Goal: Task Accomplishment & Management: Complete application form

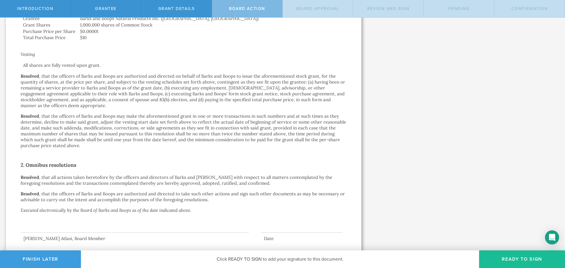
scroll to position [213, 0]
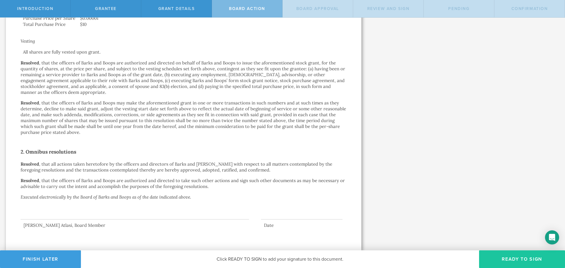
click at [497, 257] on button "Ready to Sign" at bounding box center [522, 259] width 86 height 18
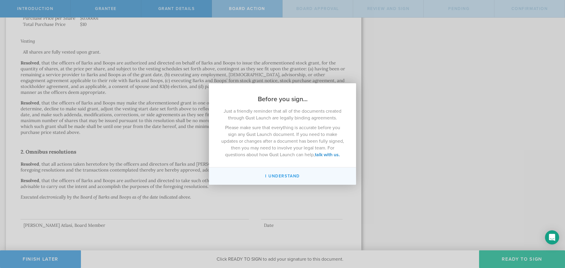
click at [287, 174] on button "I understand" at bounding box center [282, 175] width 147 height 17
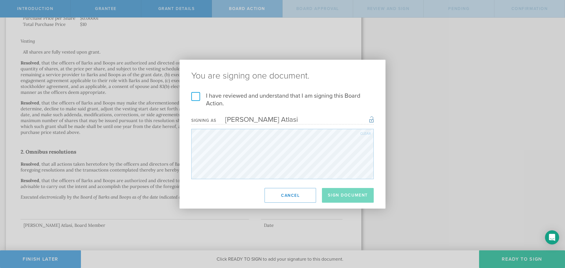
click at [258, 99] on label "I have reviewed and understand that I am signing this Board Action." at bounding box center [282, 99] width 182 height 15
click at [0, 0] on input "I have reviewed and understand that I am signing this Board Action." at bounding box center [0, 0] width 0 height 0
click at [353, 198] on button "Sign Document" at bounding box center [348, 195] width 52 height 15
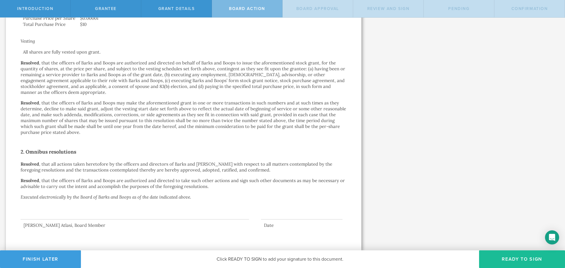
scroll to position [0, 0]
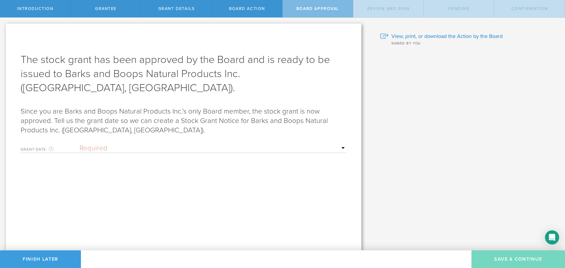
click at [249, 144] on select "Required Upon grantee's signature A specific date" at bounding box center [212, 148] width 267 height 9
select select "uponGranteeSignature"
click at [79, 144] on select "Required Upon grantee's signature A specific date" at bounding box center [212, 148] width 267 height 9
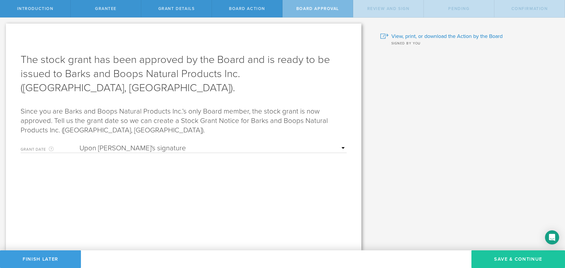
click at [491, 258] on button "Save & Continue" at bounding box center [519, 259] width 94 height 18
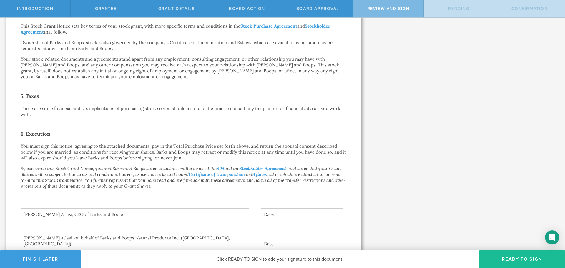
scroll to position [253, 0]
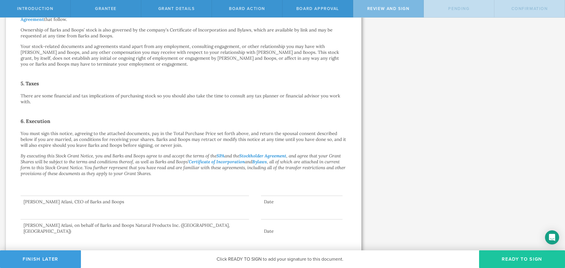
click at [523, 254] on button "Ready to Sign" at bounding box center [522, 259] width 86 height 18
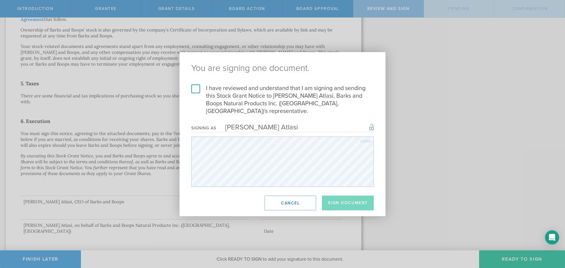
click at [195, 91] on label "I have reviewed and understand that I am signing and sending this Stock Grant N…" at bounding box center [282, 99] width 182 height 31
click at [0, 0] on input "I have reviewed and understand that I am signing and sending this Stock Grant N…" at bounding box center [0, 0] width 0 height 0
click at [346, 199] on button "Sign Document" at bounding box center [348, 203] width 52 height 15
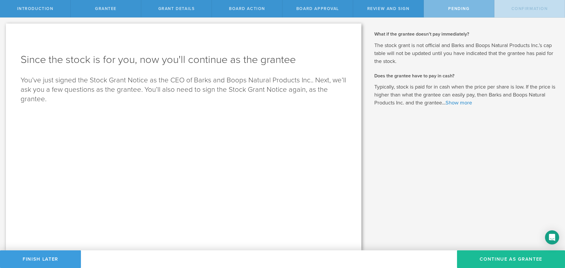
scroll to position [0, 0]
click at [477, 263] on button "Continue as Grantee" at bounding box center [511, 259] width 108 height 18
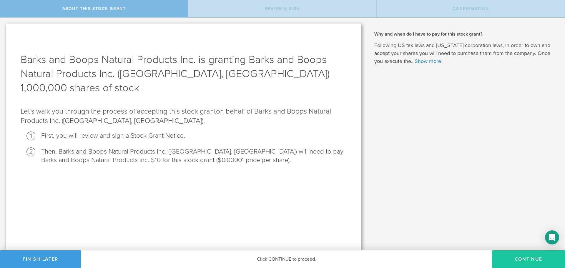
click at [518, 261] on button "CONTINUE" at bounding box center [528, 259] width 73 height 18
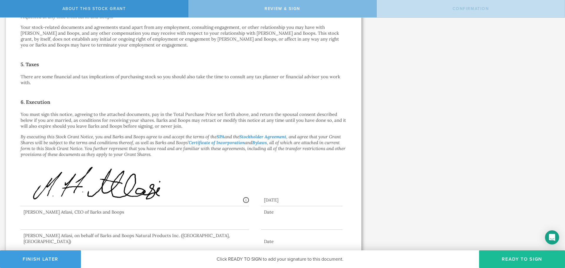
scroll to position [282, 0]
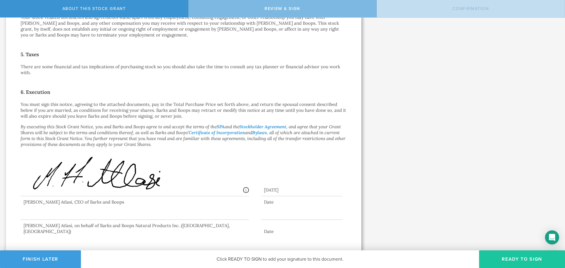
click at [518, 261] on button "Ready to Sign" at bounding box center [522, 259] width 86 height 18
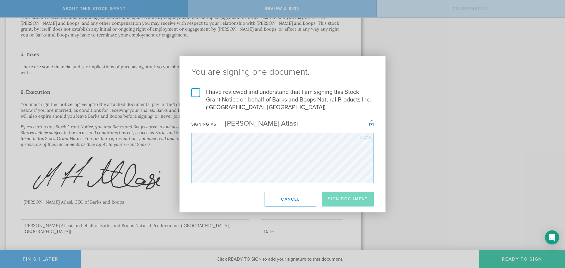
click at [231, 97] on label "I have reviewed and understand that I am signing this Stock Grant Notice on beh…" at bounding box center [282, 99] width 182 height 23
click at [0, 0] on input "I have reviewed and understand that I am signing this Stock Grant Notice on beh…" at bounding box center [0, 0] width 0 height 0
click at [354, 199] on button "Sign Document" at bounding box center [348, 199] width 52 height 15
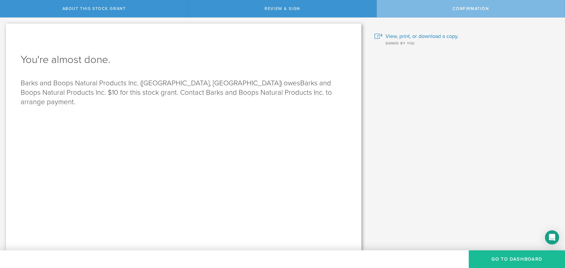
scroll to position [0, 0]
click at [482, 260] on button "Go to Dashboard" at bounding box center [517, 259] width 96 height 18
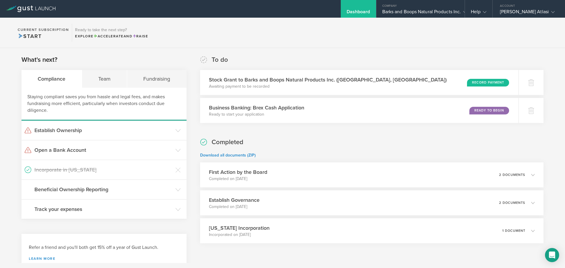
scroll to position [19, 0]
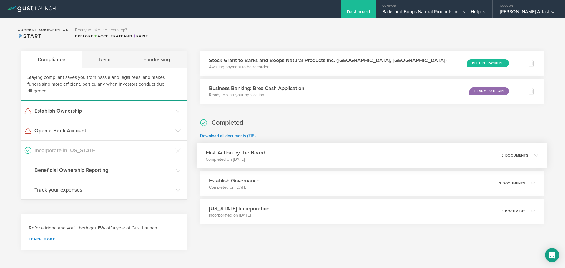
click at [321, 151] on div "First Action by the Board Completed on Aug 14, 2025 2 documents" at bounding box center [372, 156] width 351 height 26
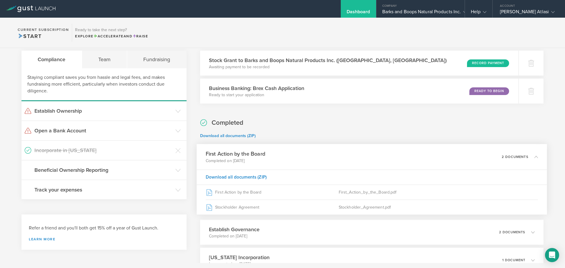
click at [321, 151] on div "First Action by the Board Completed on Aug 14, 2025 2 documents" at bounding box center [372, 157] width 351 height 26
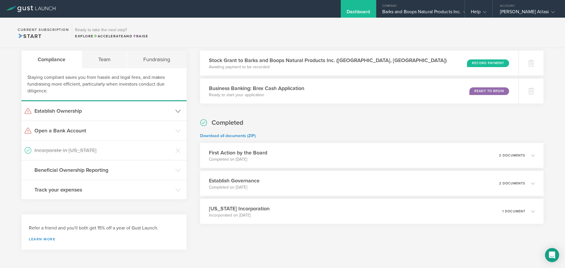
click at [116, 114] on h3 "Establish Ownership" at bounding box center [103, 111] width 138 height 8
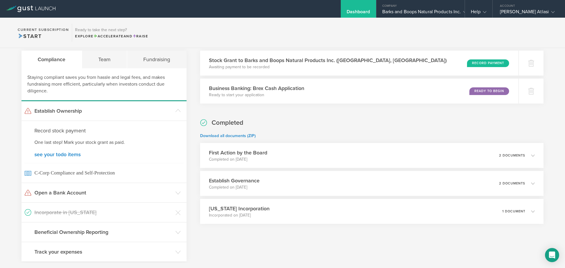
scroll to position [0, 0]
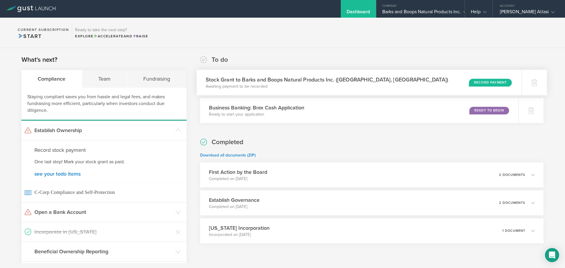
click at [441, 86] on div "Stock Grant to Barks and Boops Natural Products Inc. (Alberta, Canada) Awaiting…" at bounding box center [359, 83] width 325 height 26
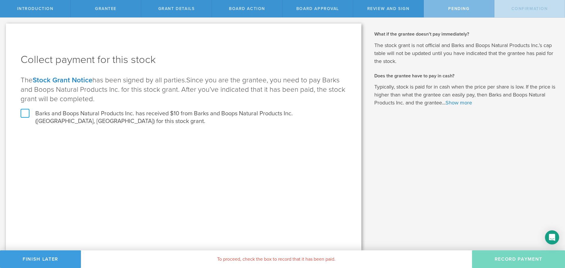
click at [200, 116] on label "Barks and Boops Natural Products Inc. has received $10 from Barks and Boops Nat…" at bounding box center [184, 117] width 326 height 15
click at [0, 0] on input "Barks and Boops Natural Products Inc. has received $10 from Barks and Boops Nat…" at bounding box center [0, 0] width 0 height 0
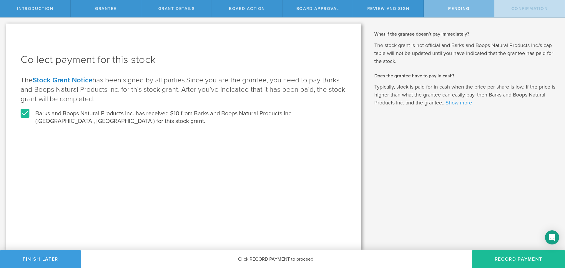
click at [467, 102] on link "Show more" at bounding box center [459, 102] width 26 height 6
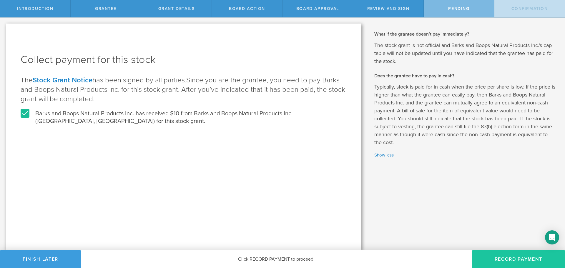
click at [492, 254] on button "Record Payment" at bounding box center [518, 259] width 93 height 18
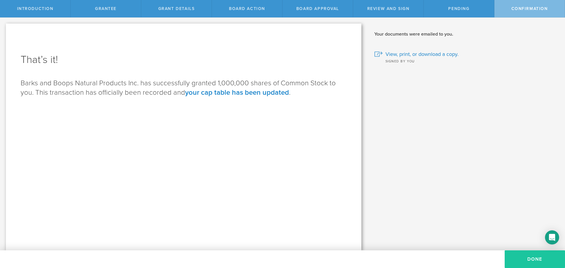
click at [520, 260] on button "Done" at bounding box center [535, 259] width 60 height 18
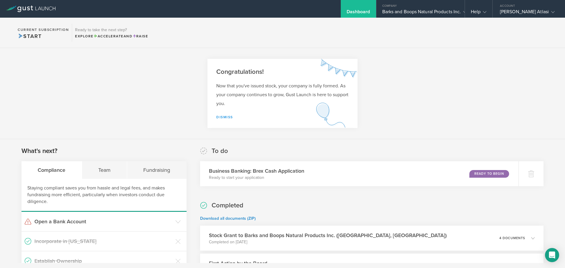
click at [220, 119] on link "Dismiss" at bounding box center [224, 117] width 17 height 4
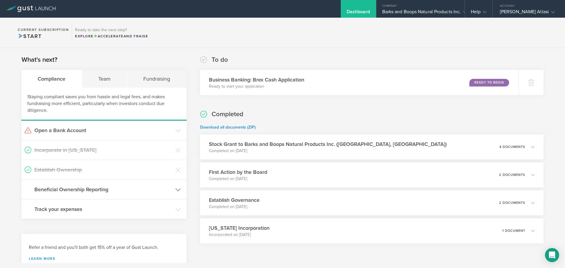
click at [145, 190] on h3 "Beneficial Ownership Reporting" at bounding box center [103, 190] width 138 height 8
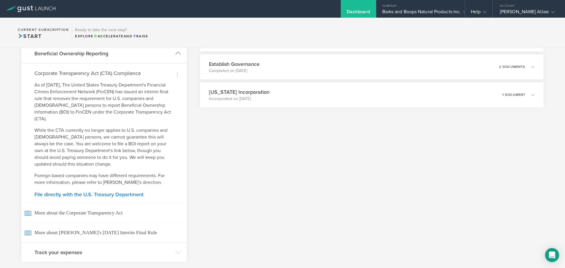
scroll to position [137, 0]
click at [156, 60] on header "Beneficial Ownership Reporting" at bounding box center [103, 52] width 165 height 19
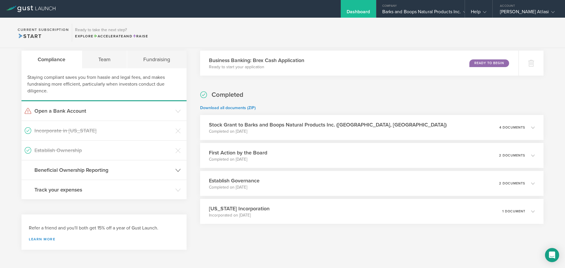
scroll to position [19, 0]
click at [138, 193] on h3 "Track your expenses" at bounding box center [103, 190] width 138 height 8
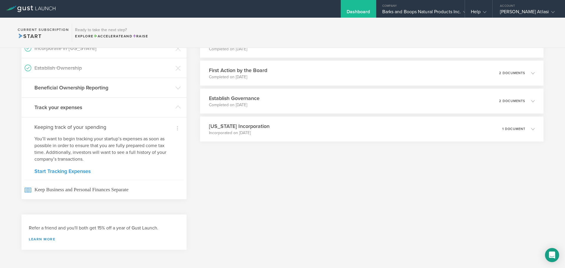
click at [72, 172] on link "Start Tracking Expenses" at bounding box center [103, 171] width 139 height 5
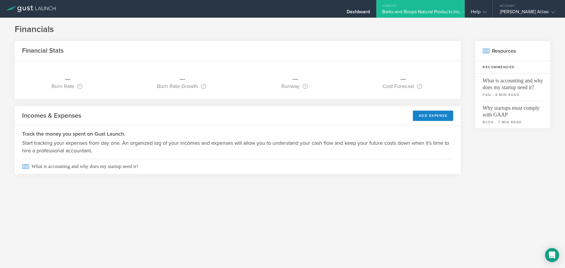
click at [378, 7] on div "Company" at bounding box center [420, 4] width 88 height 9
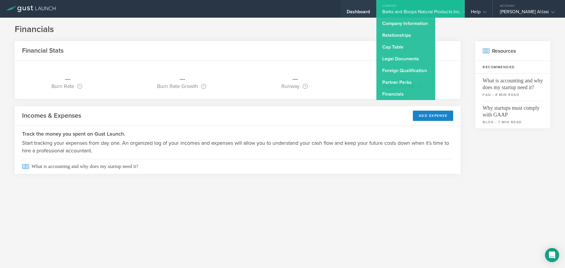
click at [363, 11] on div "Dashboard" at bounding box center [359, 13] width 24 height 9
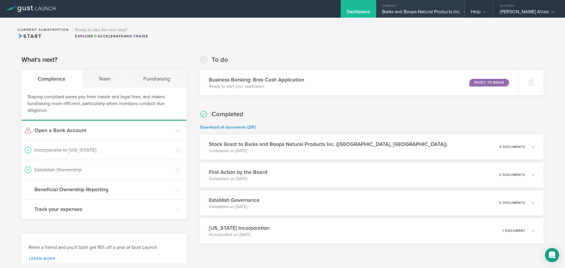
click at [391, 7] on div "Company" at bounding box center [420, 4] width 88 height 9
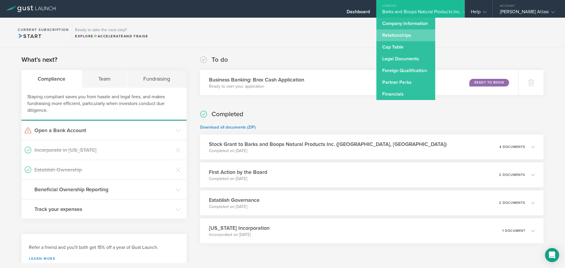
click at [390, 34] on link "Relationships" at bounding box center [405, 35] width 59 height 12
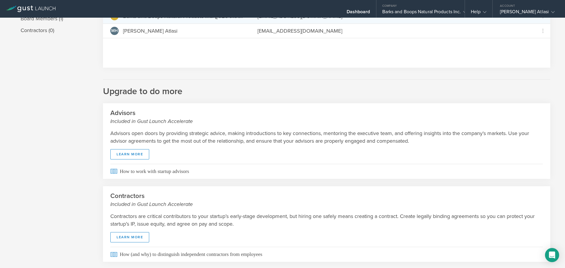
scroll to position [74, 0]
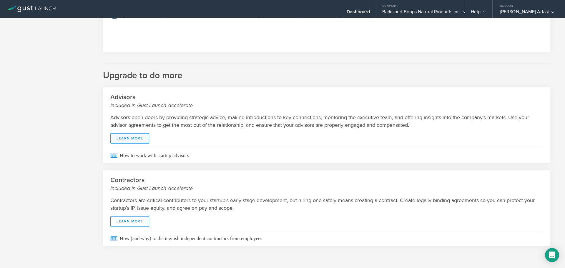
click at [136, 134] on link "Learn More" at bounding box center [129, 138] width 39 height 10
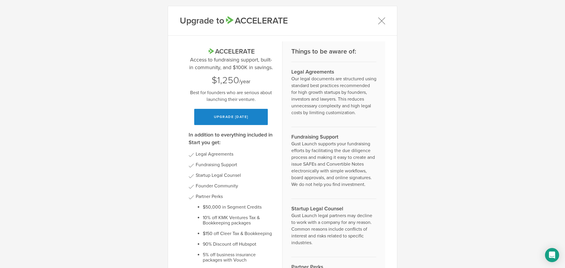
click at [378, 23] on icon at bounding box center [381, 20] width 7 height 7
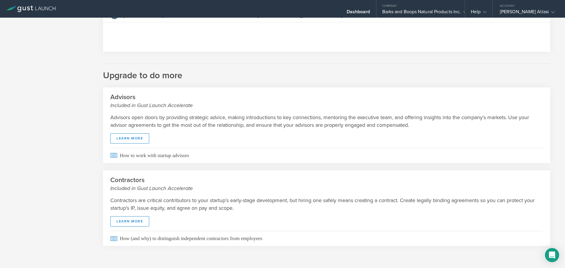
scroll to position [0, 0]
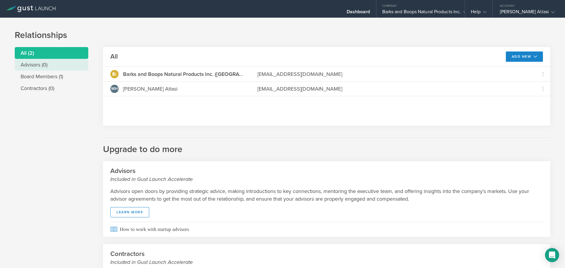
click at [52, 63] on li "Advisors (0)" at bounding box center [52, 65] width 74 height 12
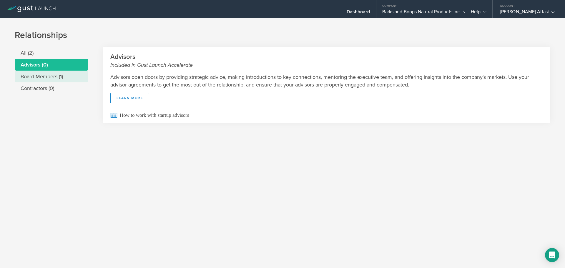
click at [52, 72] on li "Board Members (1)" at bounding box center [52, 77] width 74 height 12
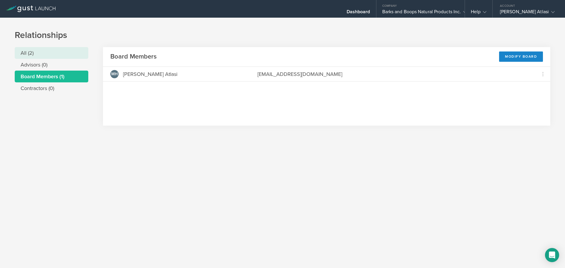
click at [53, 56] on li "All (2)" at bounding box center [52, 53] width 74 height 12
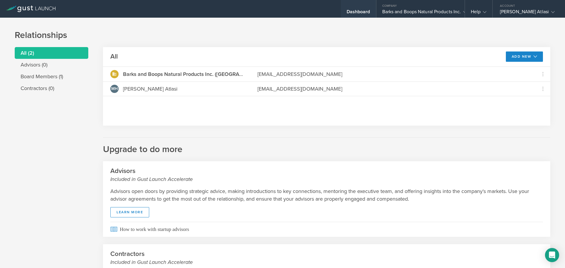
click at [347, 14] on div "Dashboard" at bounding box center [359, 13] width 24 height 9
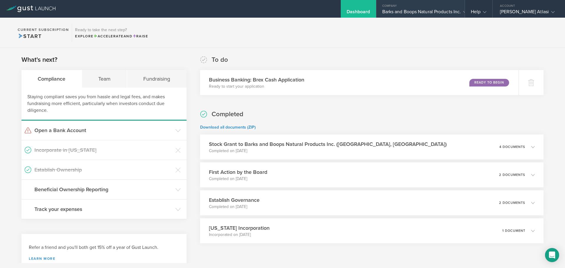
click at [383, 9] on div "Barks and Boops Natural Products Inc." at bounding box center [420, 13] width 77 height 9
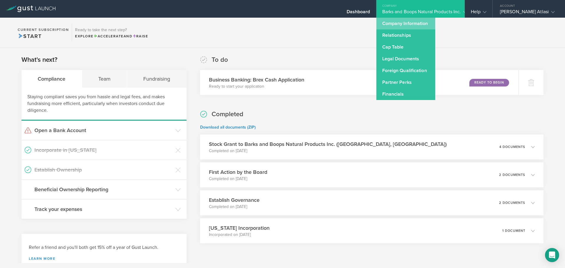
click at [393, 23] on link "Company Information" at bounding box center [405, 24] width 59 height 12
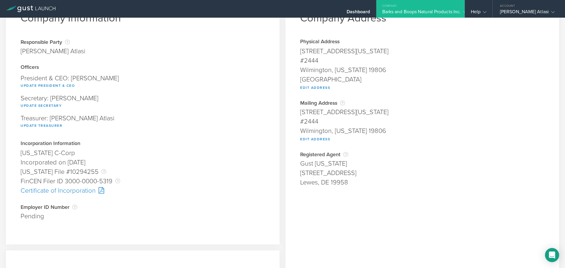
scroll to position [20, 0]
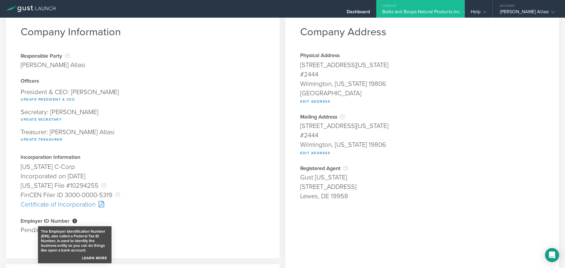
click at [94, 257] on link "Learn More" at bounding box center [95, 257] width 28 height 8
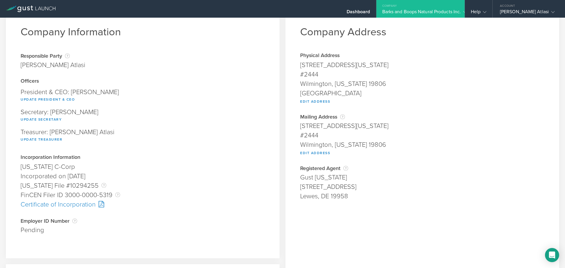
click at [216, 98] on div "Update President & CEO" at bounding box center [143, 99] width 244 height 8
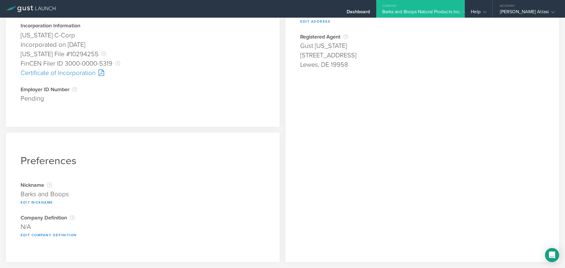
scroll to position [0, 0]
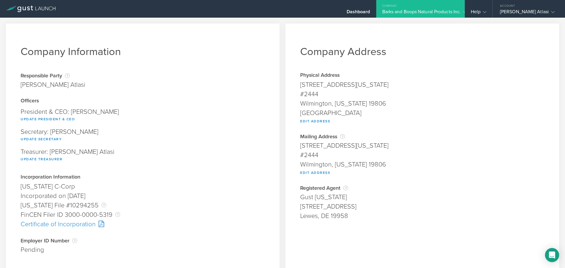
click at [420, 6] on div "Company" at bounding box center [420, 4] width 88 height 9
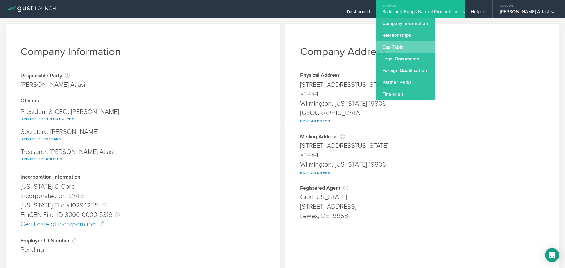
click at [397, 43] on link "Cap Table" at bounding box center [405, 47] width 59 height 12
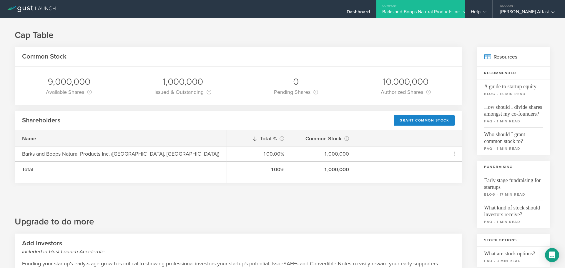
click at [411, 12] on div "Barks and Boops Natural Products Inc." at bounding box center [420, 13] width 77 height 9
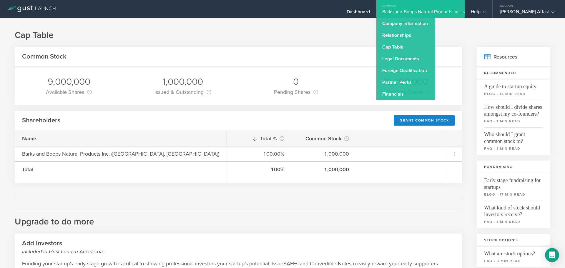
click at [308, 49] on div "Common Stock" at bounding box center [238, 57] width 447 height 20
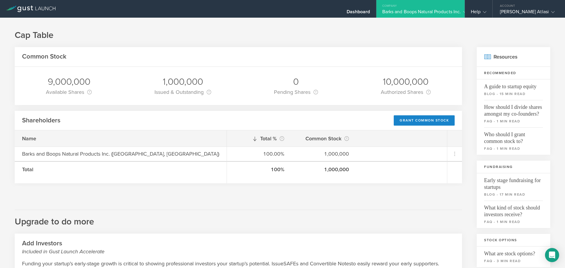
click at [407, 5] on div "Company" at bounding box center [420, 4] width 88 height 9
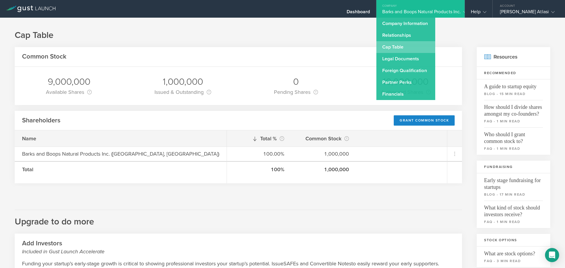
click at [394, 48] on link "Cap Table" at bounding box center [405, 47] width 59 height 12
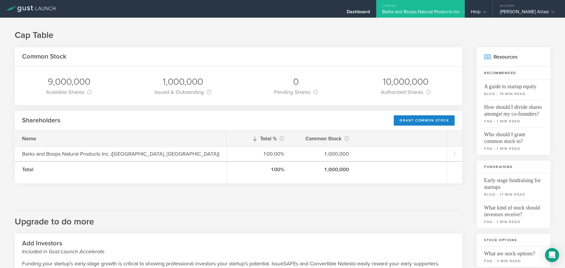
click at [396, 12] on div "Barks and Boops Natural Products Inc." at bounding box center [420, 13] width 77 height 9
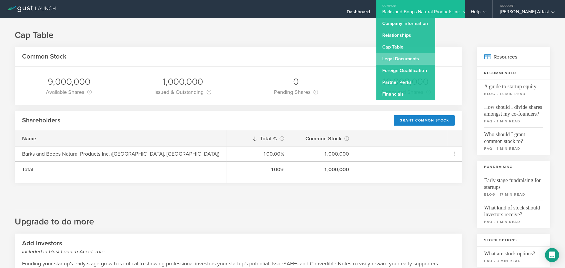
click at [396, 62] on link "Legal Documents" at bounding box center [405, 59] width 59 height 12
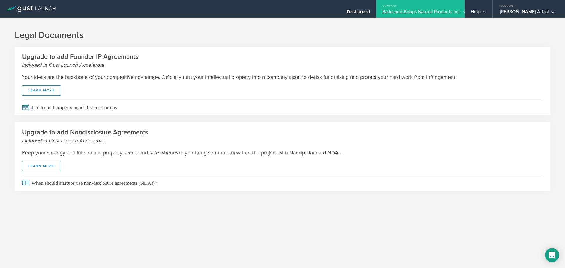
click at [412, 14] on div "Barks and Boops Natural Products Inc." at bounding box center [420, 13] width 77 height 9
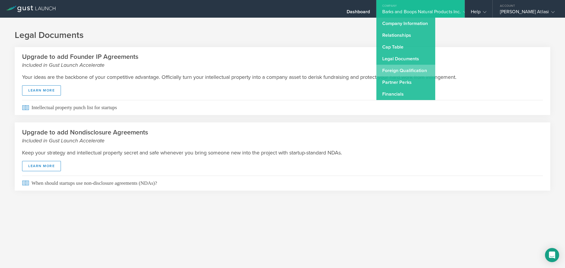
click at [407, 69] on link "Foreign Qualification" at bounding box center [405, 71] width 59 height 12
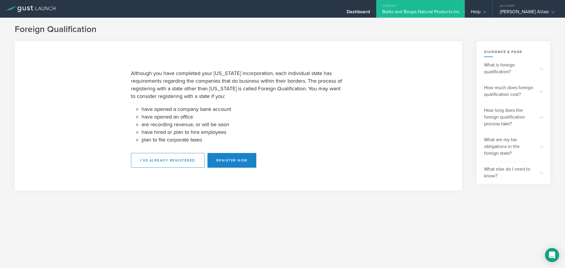
click at [422, 10] on div "Barks and Boops Natural Products Inc." at bounding box center [420, 13] width 77 height 9
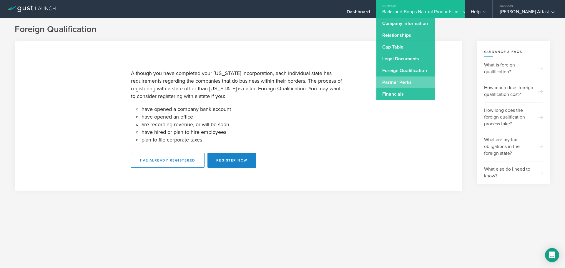
click at [401, 84] on link "Partner Perks" at bounding box center [405, 83] width 59 height 12
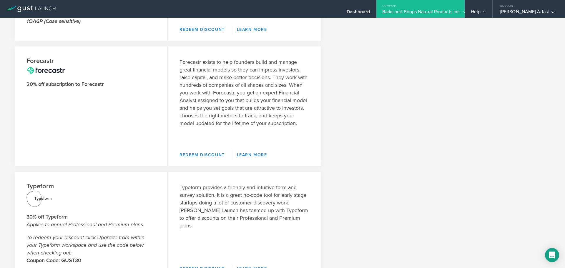
scroll to position [106, 0]
click at [215, 89] on p "Forecastr exists to help founders build and manage great financial models so th…" at bounding box center [245, 91] width 130 height 69
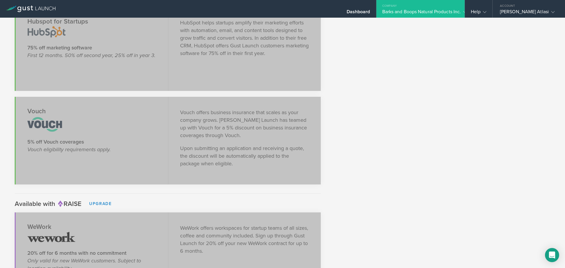
scroll to position [889, 0]
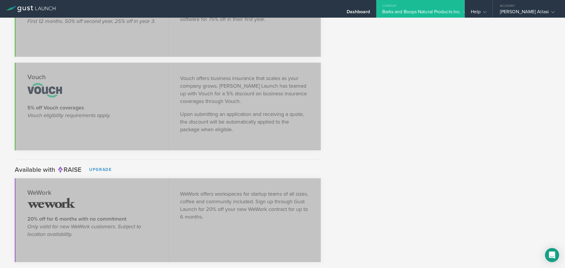
click at [429, 6] on div "Company" at bounding box center [420, 4] width 88 height 9
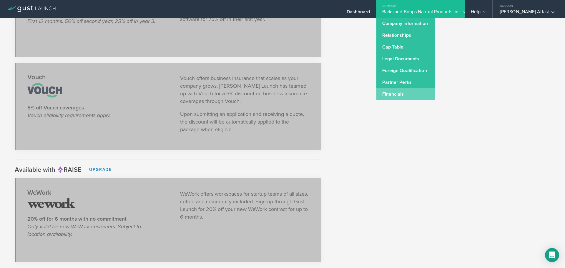
click at [403, 94] on link "Financials" at bounding box center [405, 94] width 59 height 12
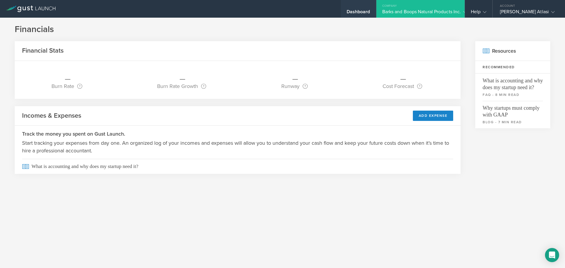
click at [352, 11] on div "Dashboard" at bounding box center [359, 13] width 24 height 9
